Goal: Information Seeking & Learning: Learn about a topic

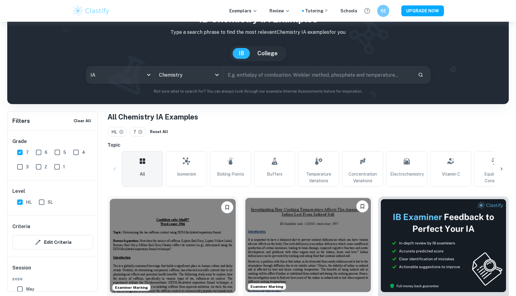
scroll to position [24, 0]
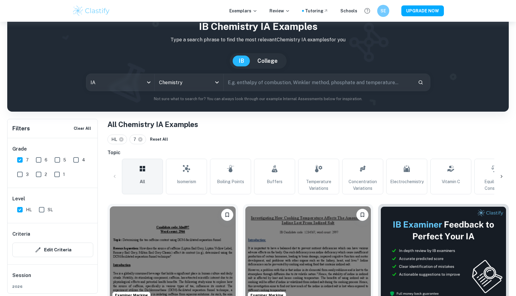
click at [281, 84] on input "text" at bounding box center [318, 82] width 189 height 17
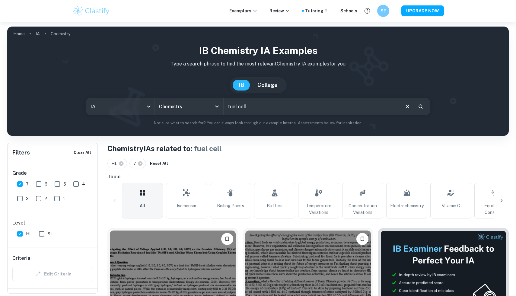
drag, startPoint x: 258, startPoint y: 109, endPoint x: 192, endPoint y: 98, distance: 66.8
click at [192, 98] on div "IB Chemistry IA examples Type a search phrase to find the most relevant Chemist…" at bounding box center [258, 84] width 492 height 83
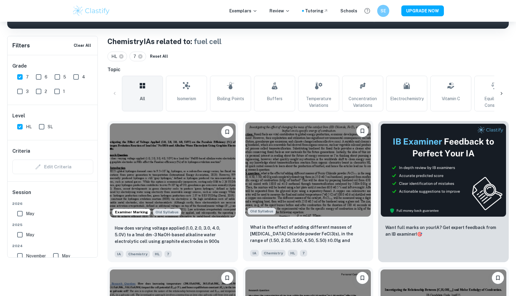
scroll to position [38, 0]
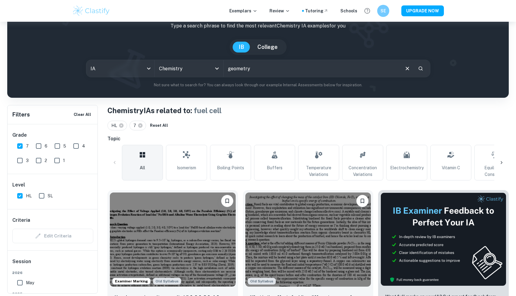
type input "geometry"
click at [420, 69] on icon "Search" at bounding box center [420, 68] width 5 height 5
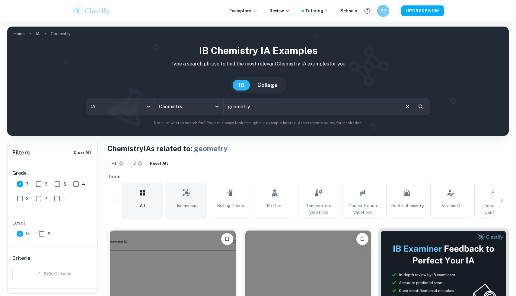
click at [186, 206] on span "Isomerism" at bounding box center [186, 206] width 19 height 7
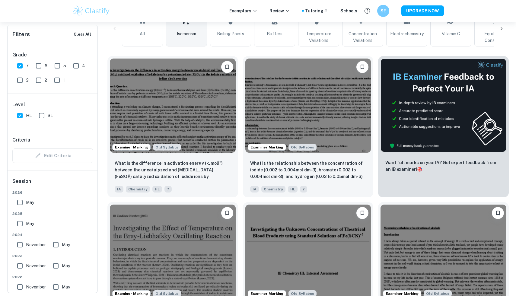
scroll to position [173, 0]
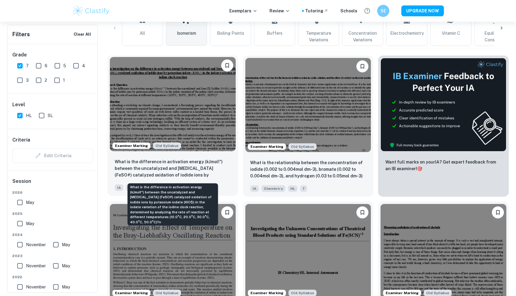
click at [204, 167] on p "What is the difference in activation energy (kJmol!") between the uncatalyzed a…" at bounding box center [173, 169] width 116 height 21
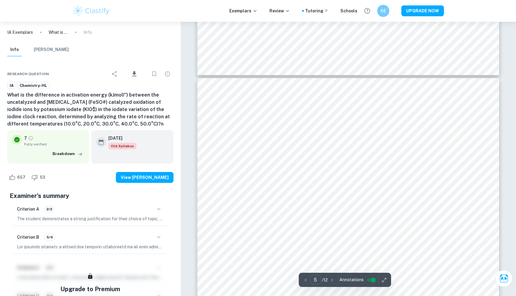
scroll to position [1915, 0]
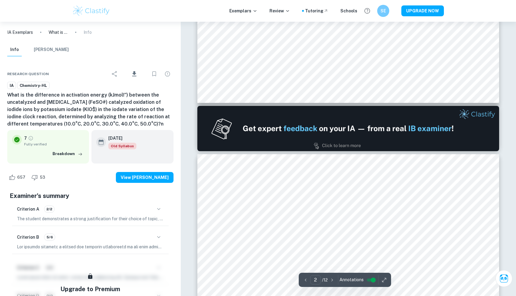
type input "1"
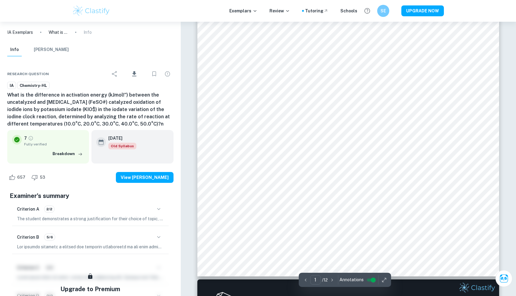
scroll to position [0, 0]
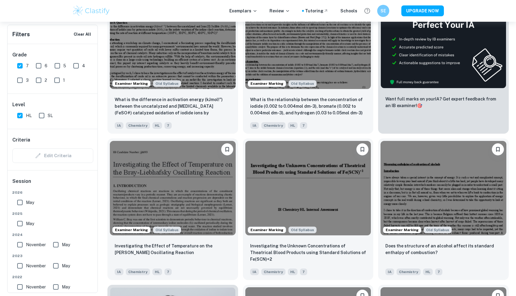
scroll to position [237, 0]
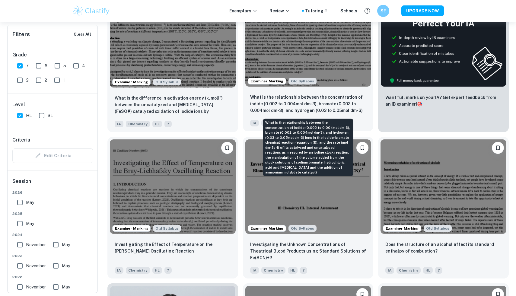
click at [303, 108] on p "What is the relationship between the concentration of iodide (0.002 to 0.004mol…" at bounding box center [308, 104] width 116 height 21
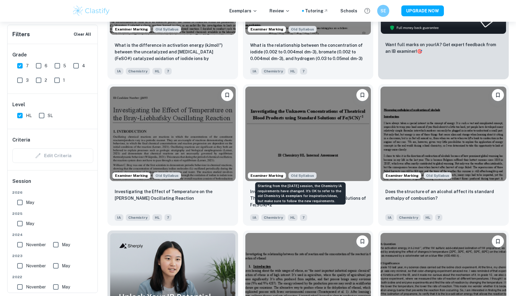
scroll to position [291, 0]
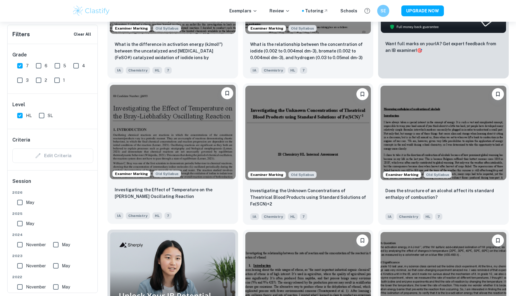
click at [170, 130] on img at bounding box center [173, 132] width 126 height 94
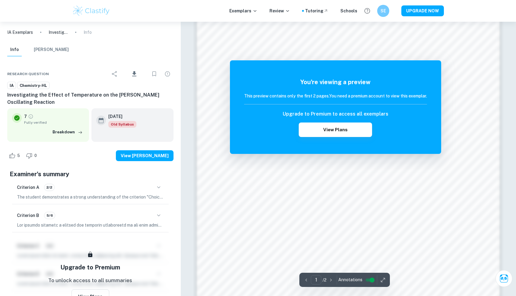
scroll to position [631, 0]
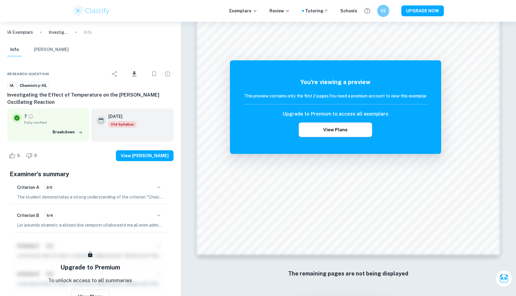
click at [100, 223] on p at bounding box center [90, 225] width 147 height 7
click at [160, 215] on icon "button" at bounding box center [158, 215] width 7 height 7
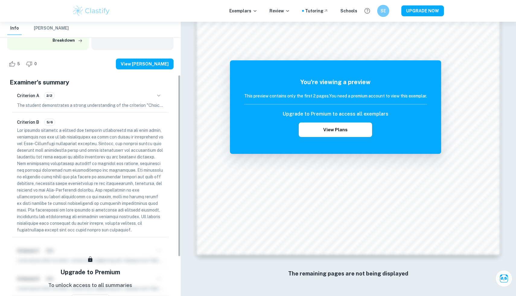
scroll to position [93, 0]
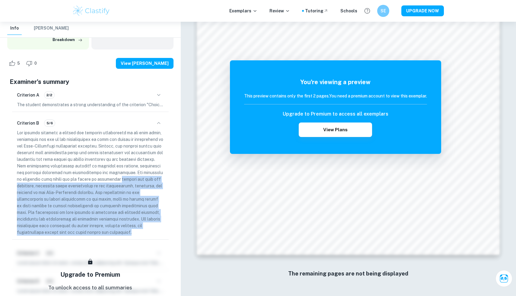
drag, startPoint x: 144, startPoint y: 177, endPoint x: 152, endPoint y: 236, distance: 59.1
click at [152, 236] on div "Criterion B 5/6" at bounding box center [90, 176] width 157 height 125
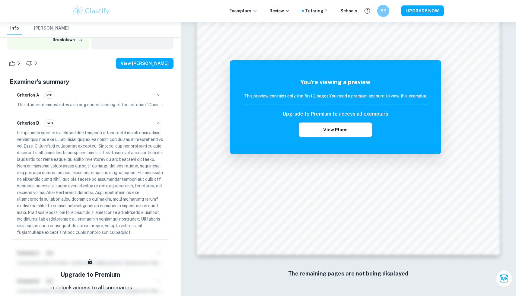
click at [113, 131] on p at bounding box center [90, 183] width 147 height 106
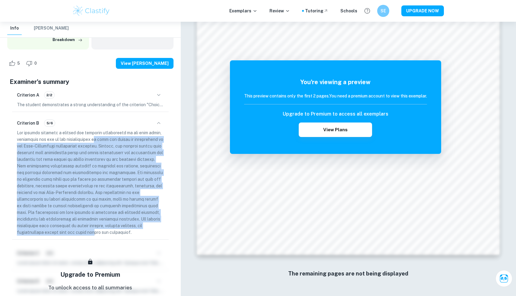
drag, startPoint x: 93, startPoint y: 141, endPoint x: 122, endPoint y: 230, distance: 93.6
click at [122, 230] on p at bounding box center [90, 183] width 147 height 106
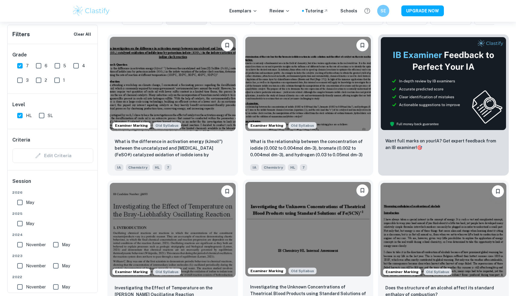
scroll to position [191, 0]
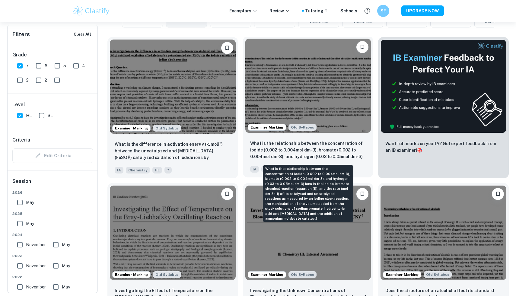
click at [307, 149] on p "What is the relationship between the concentration of iodide (0.002 to 0.004mol…" at bounding box center [308, 150] width 116 height 21
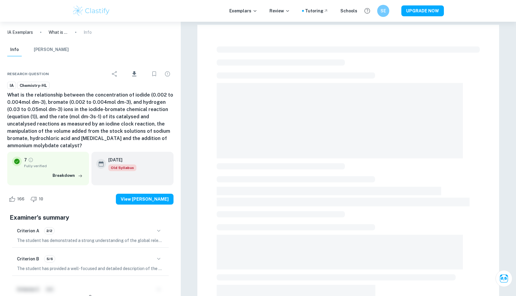
click at [158, 255] on icon "button" at bounding box center [158, 258] width 7 height 7
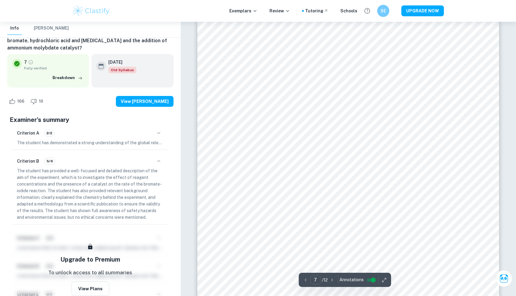
scroll to position [2506, 0]
type input "10"
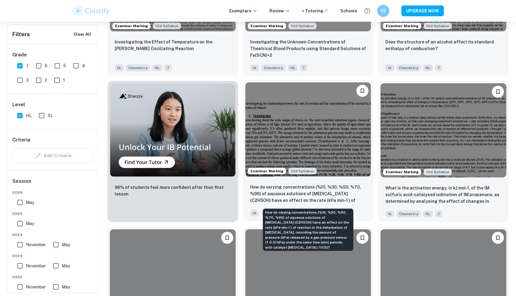
scroll to position [442, 0]
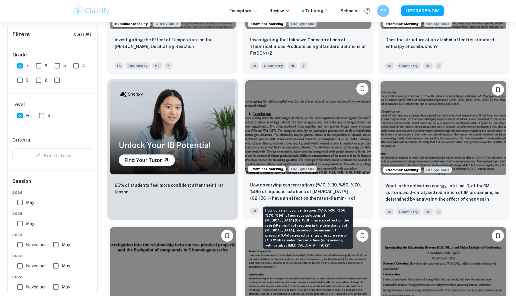
click at [339, 196] on p "How do varying concentrations (%10, %30, %50, %70, %96) of aqueous solutions of…" at bounding box center [308, 192] width 116 height 21
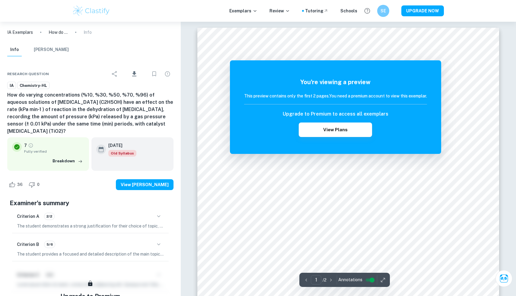
click at [159, 241] on icon "button" at bounding box center [158, 244] width 7 height 7
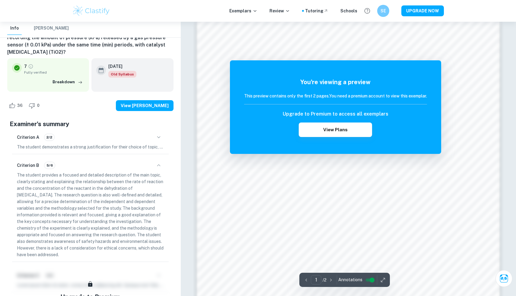
scroll to position [630, 0]
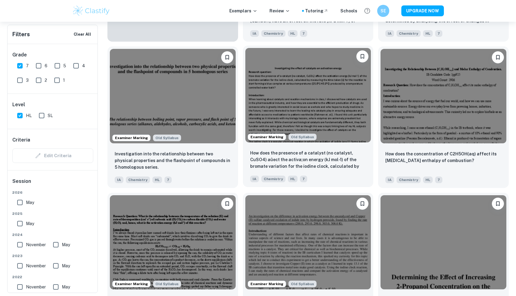
scroll to position [624, 0]
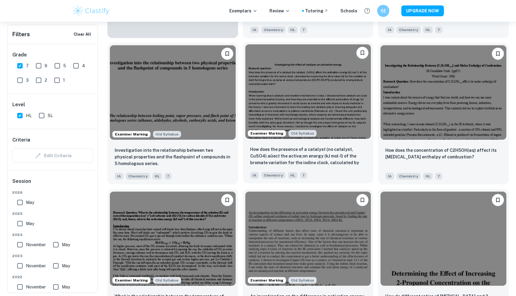
click at [336, 158] on p "How does the presence of a catalyst (no catalyst, CuSO4) aûect the activa;on en…" at bounding box center [308, 156] width 116 height 21
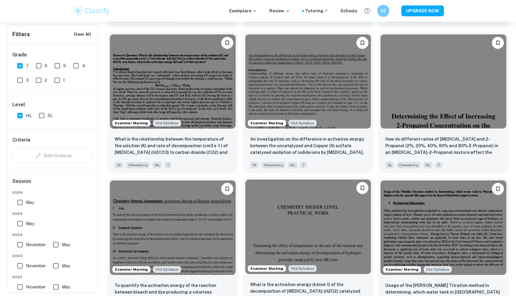
scroll to position [787, 0]
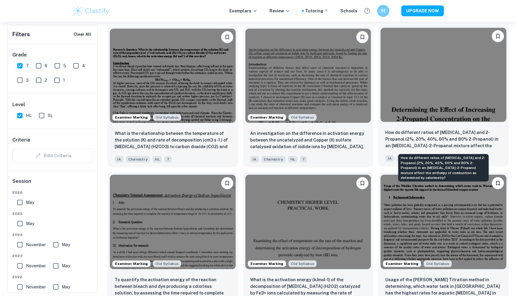
click at [407, 132] on p "How do different ratios of [MEDICAL_DATA] and 2-Propanol (2%, 20%, 40%, 60% and…" at bounding box center [444, 139] width 116 height 21
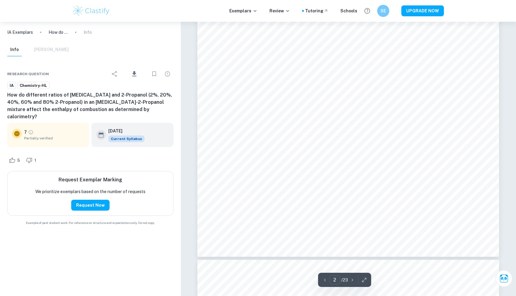
type input "3"
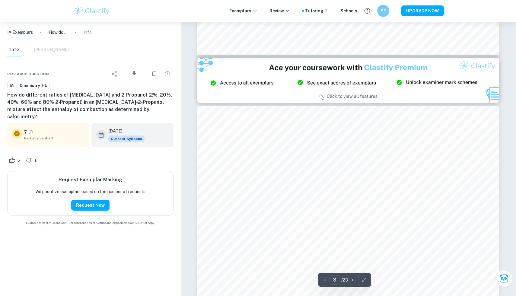
scroll to position [807, 0]
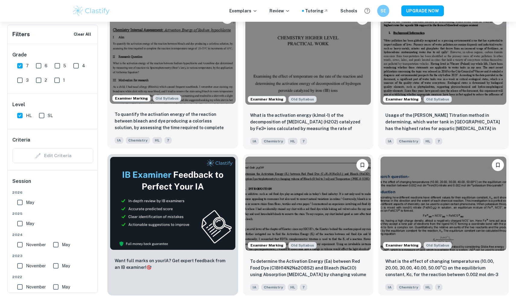
scroll to position [1064, 0]
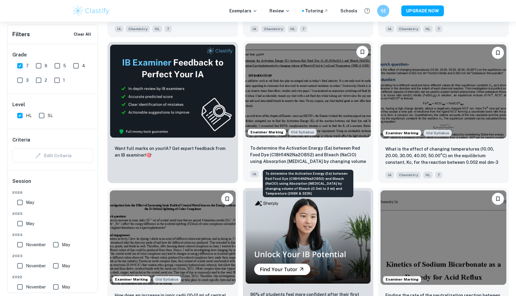
click at [278, 159] on p "To determine the Activation Energy (Ea) between Red Food Dye (C18H14N2Na2O8S2) …" at bounding box center [308, 155] width 116 height 21
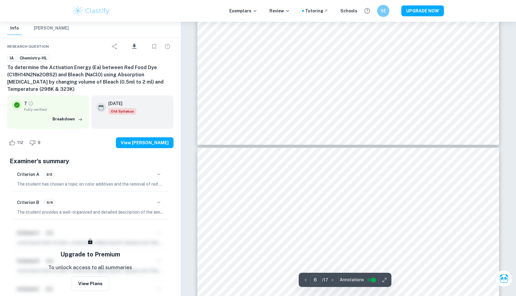
scroll to position [2322, 0]
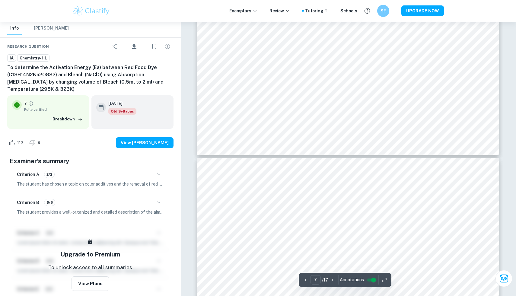
type input "8"
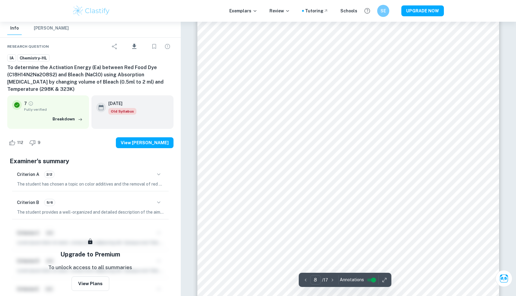
scroll to position [3382, 0]
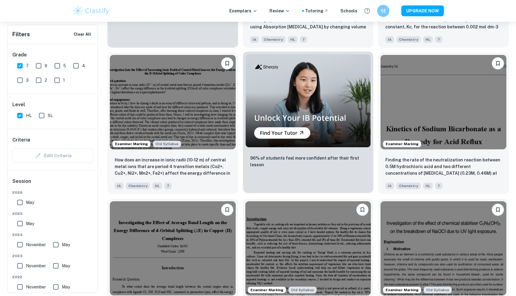
scroll to position [1210, 0]
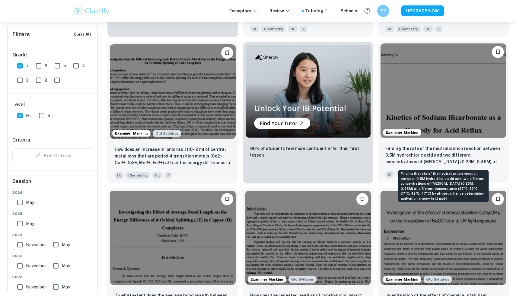
click at [419, 159] on p "Finding the rate of the neutralization reaction between 0.5M hydrochloric acid …" at bounding box center [444, 155] width 116 height 21
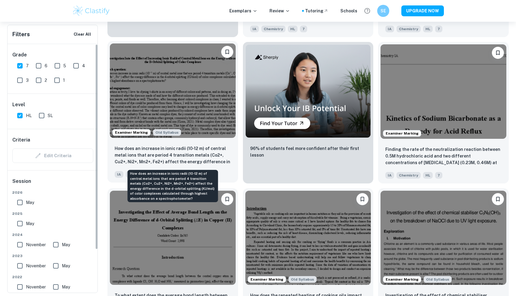
scroll to position [1360, 0]
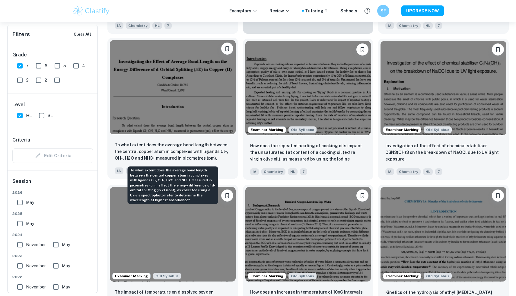
click at [165, 155] on p "To what extent does the average bond length between the central copper atom in …" at bounding box center [173, 152] width 116 height 21
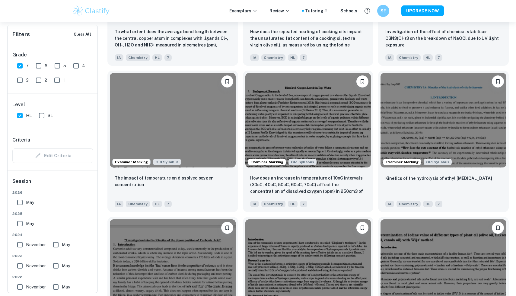
scroll to position [1479, 0]
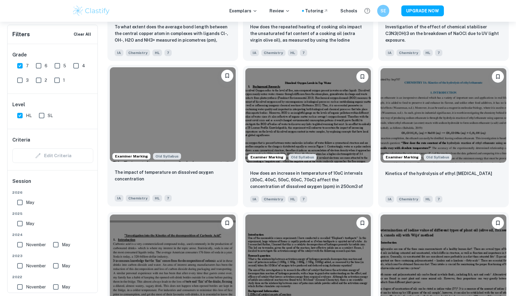
click at [202, 182] on div "The impact of temperature on dissolved oxygen concentration" at bounding box center [173, 179] width 116 height 21
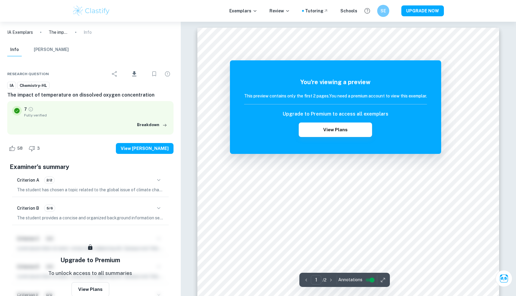
scroll to position [35, 0]
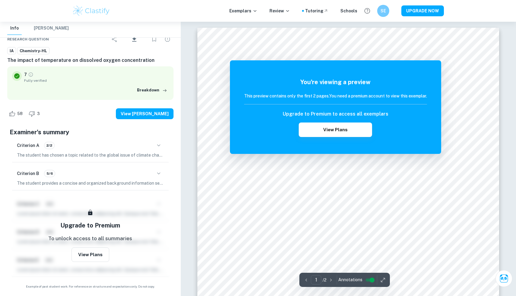
click at [158, 173] on icon "button" at bounding box center [158, 173] width 3 height 2
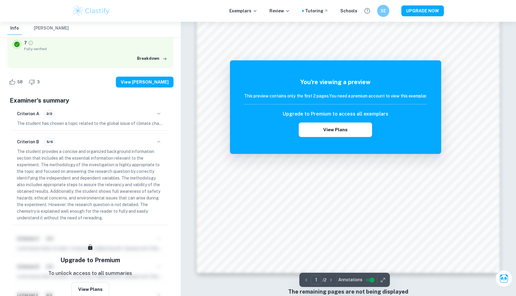
scroll to position [630, 0]
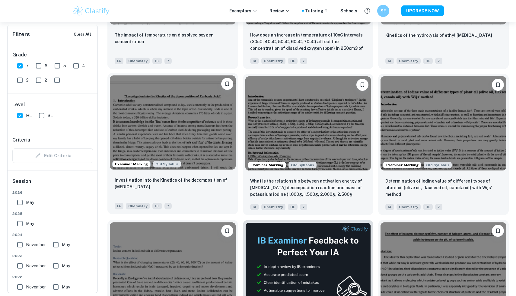
scroll to position [1799, 0]
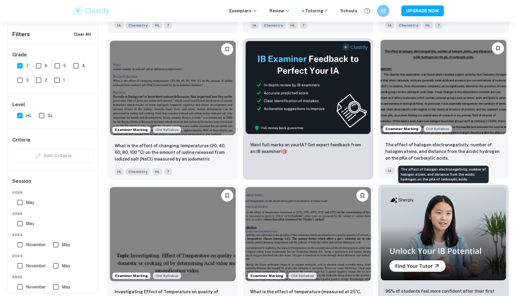
click at [440, 149] on p "The effect of halogen electronegativity, number of halogen atoms, and distance …" at bounding box center [444, 152] width 116 height 20
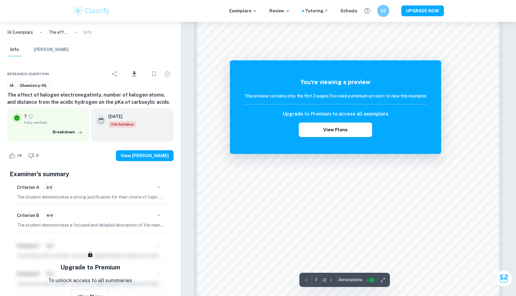
scroll to position [630, 0]
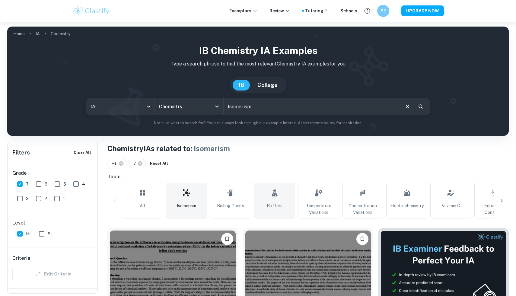
click at [268, 202] on link "Buffers" at bounding box center [274, 201] width 41 height 36
type input "Buffers"
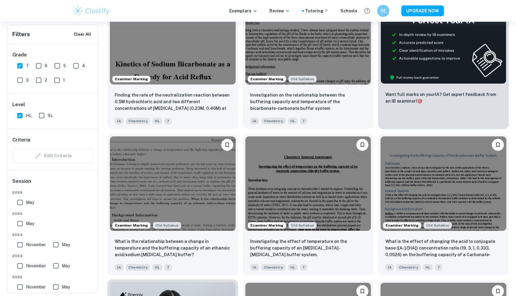
scroll to position [232, 0]
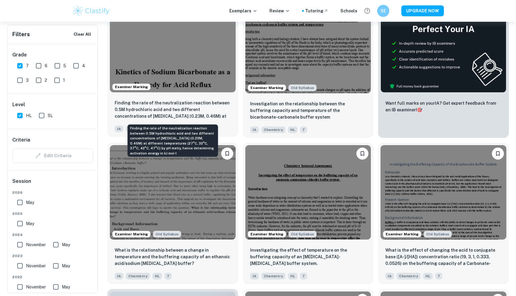
click at [184, 107] on p "Finding the rate of the neutralization reaction between 0.5M hydrochloric acid …" at bounding box center [173, 110] width 116 height 21
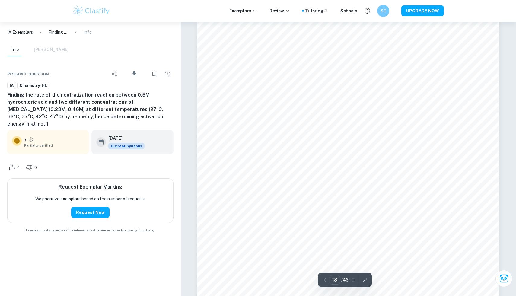
scroll to position [6908, 0]
type input "12"
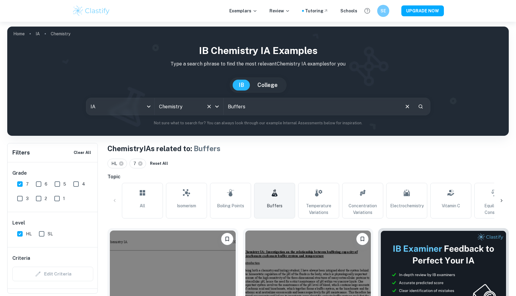
drag, startPoint x: 252, startPoint y: 105, endPoint x: 222, endPoint y: 105, distance: 29.6
click at [222, 105] on div "IA ia All Subjects Chemistry All Subjects Buffers ​" at bounding box center [258, 107] width 345 height 18
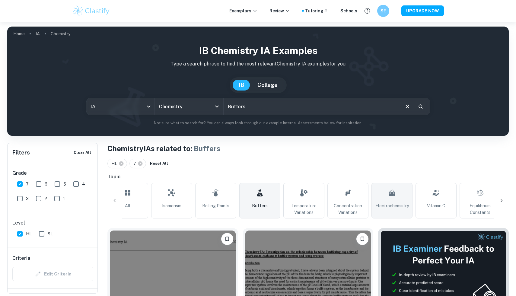
scroll to position [0, 20]
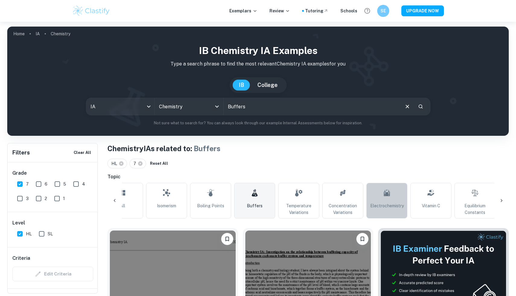
click at [371, 206] on span "Electrochemistry" at bounding box center [388, 206] width 34 height 7
type input "Electrochemistry"
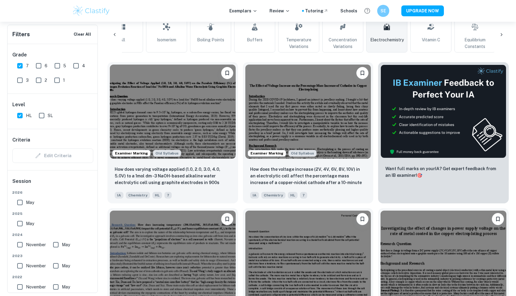
scroll to position [163, 0]
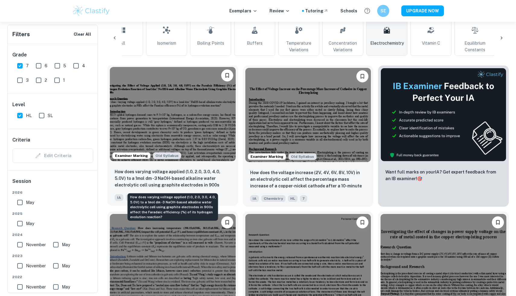
click at [191, 185] on p "How does varying voltage applied (1.0, 2.0, 3.0, 4.0, 5.0V) to a 1mol dm -3 NaO…" at bounding box center [173, 178] width 116 height 21
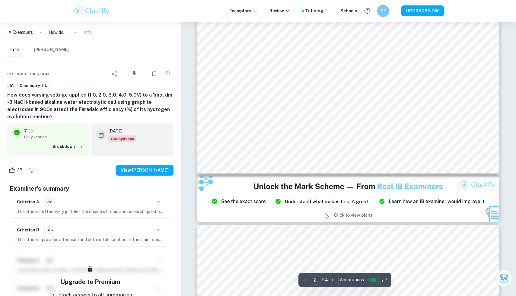
scroll to position [886, 0]
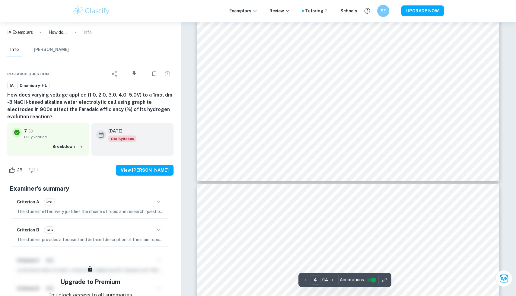
type input "5"
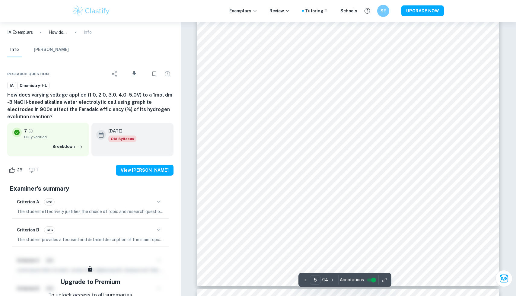
scroll to position [1824, 0]
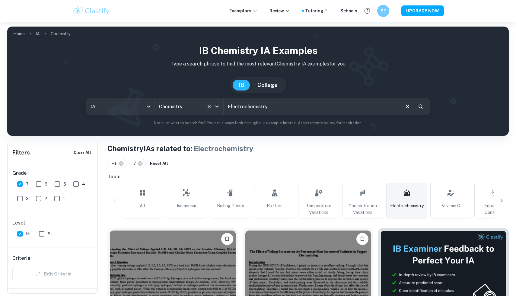
drag, startPoint x: 279, startPoint y: 111, endPoint x: 207, endPoint y: 102, distance: 72.4
click at [207, 102] on div "IA ia All Subjects Chemistry All Subjects Electrochemistry ​" at bounding box center [258, 107] width 345 height 18
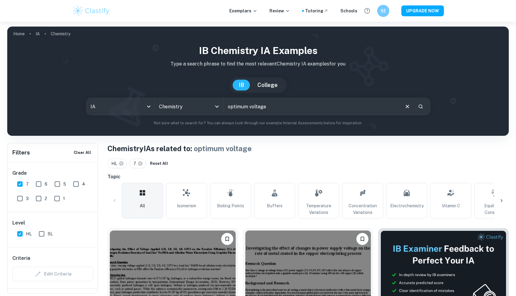
click at [284, 108] on input "optimum voltage" at bounding box center [311, 106] width 175 height 17
click at [307, 105] on input "optimum voltage maximum" at bounding box center [311, 106] width 175 height 17
drag, startPoint x: 322, startPoint y: 108, endPoint x: 227, endPoint y: 107, distance: 95.1
click at [226, 107] on input "optimum voltage maximum what is" at bounding box center [311, 106] width 175 height 17
type input "electroplating zinc"
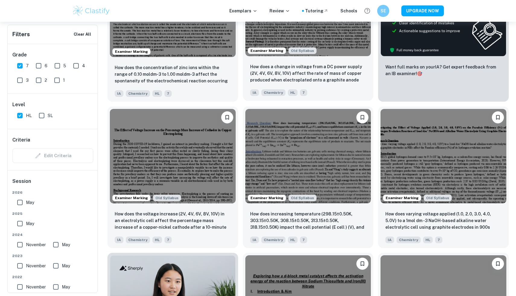
scroll to position [271, 0]
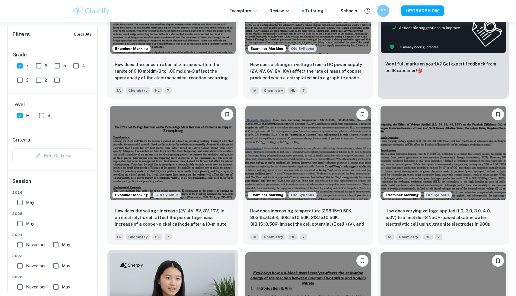
click at [21, 114] on input "HL" at bounding box center [20, 116] width 12 height 12
checkbox input "false"
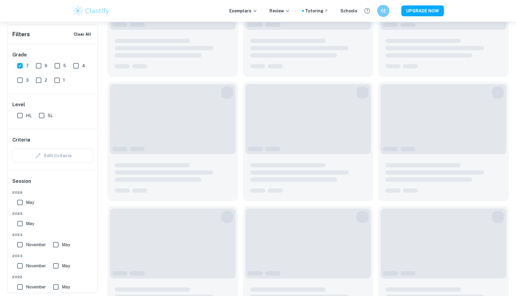
click at [21, 66] on input "7" at bounding box center [20, 66] width 12 height 12
checkbox input "false"
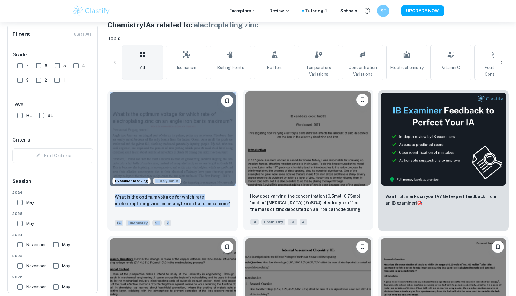
scroll to position [0, 0]
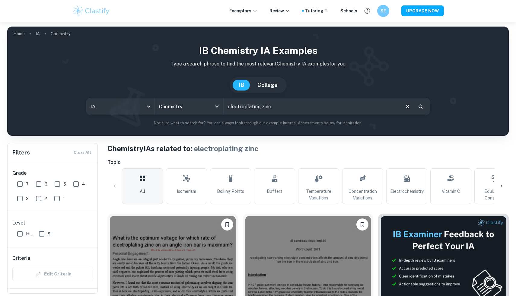
drag, startPoint x: 278, startPoint y: 106, endPoint x: 229, endPoint y: 106, distance: 48.6
click at [228, 106] on input "electroplating zinc" at bounding box center [311, 106] width 175 height 17
type input "p"
click at [265, 107] on input "text" at bounding box center [311, 106] width 175 height 17
paste input "current density"
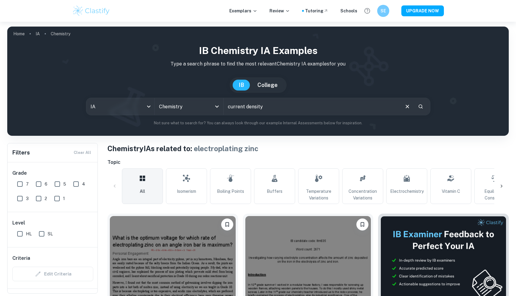
type input "current density"
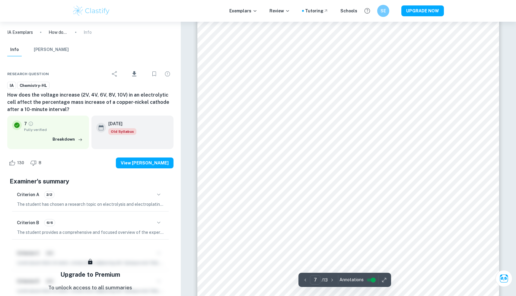
scroll to position [2826, 0]
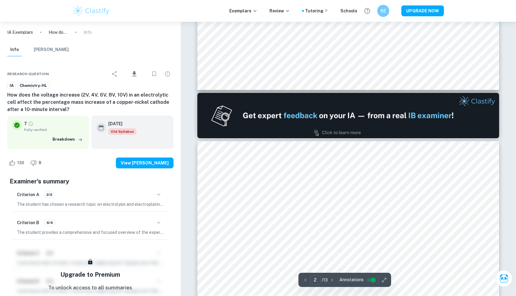
type input "1"
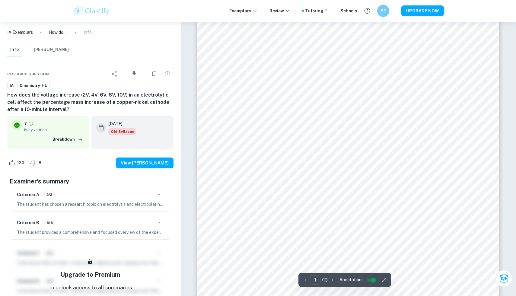
scroll to position [0, 0]
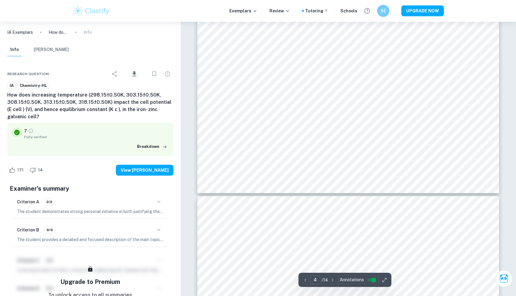
scroll to position [1647, 0]
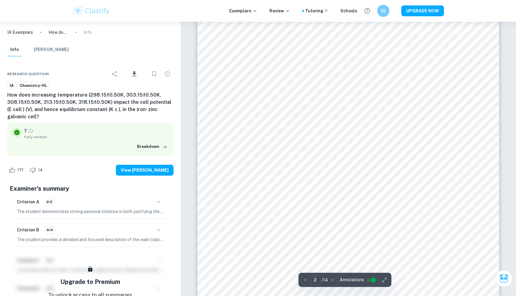
type input "1"
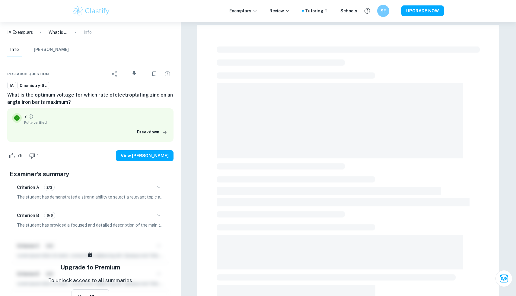
click at [101, 224] on p "The student has provided a focused and detailed description of the main topic a…" at bounding box center [90, 225] width 147 height 7
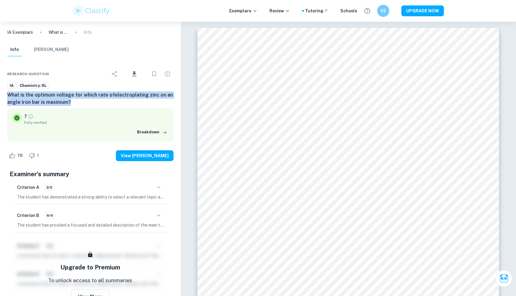
drag, startPoint x: 79, startPoint y: 105, endPoint x: 2, endPoint y: 93, distance: 77.9
click at [2, 93] on div "Research question Download IA Chemistry-SL What is the optimum voltage for whic…" at bounding box center [90, 198] width 181 height 279
copy h6 "What is the optimum voltage for which rate ofelectroplating zinc on an angle ir…"
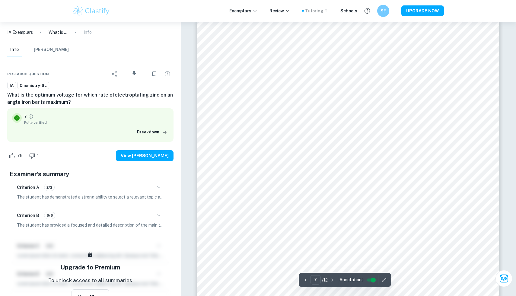
scroll to position [2470, 0]
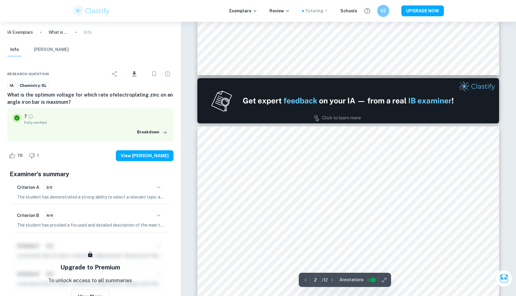
type input "1"
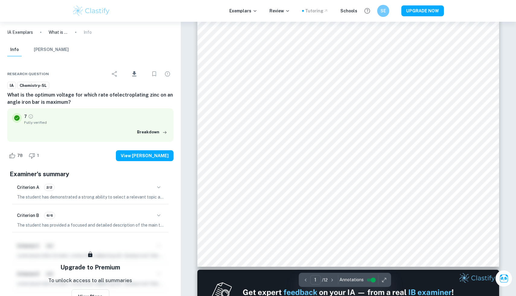
scroll to position [0, 0]
